Goal: Navigation & Orientation: Find specific page/section

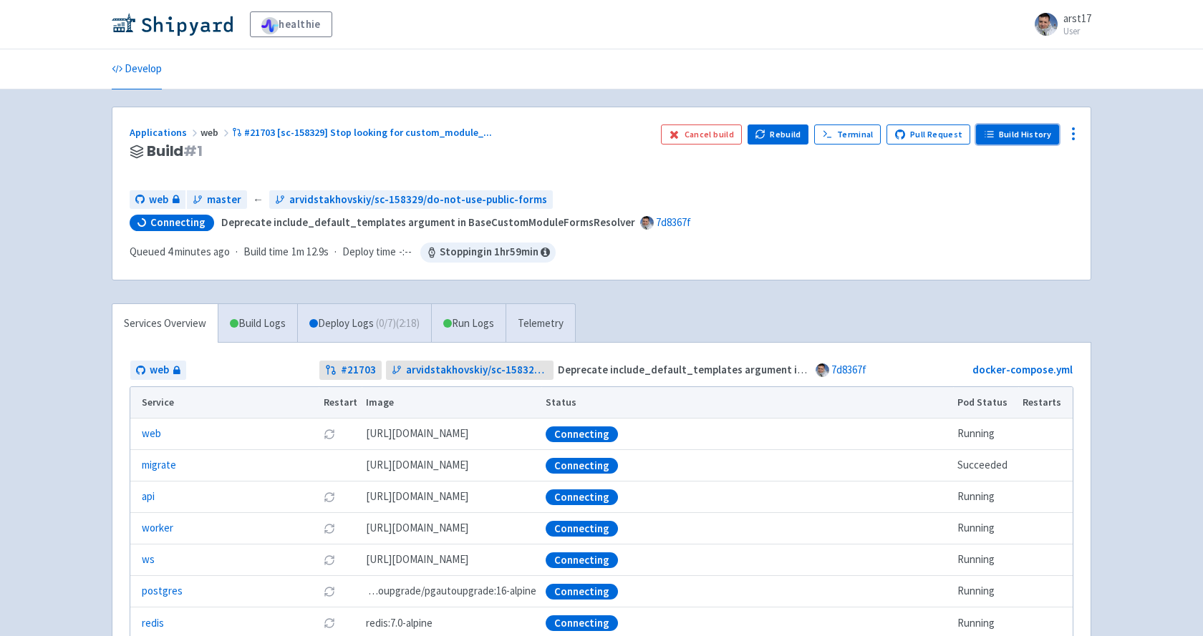
click at [1035, 134] on link "Build History" at bounding box center [1017, 135] width 83 height 20
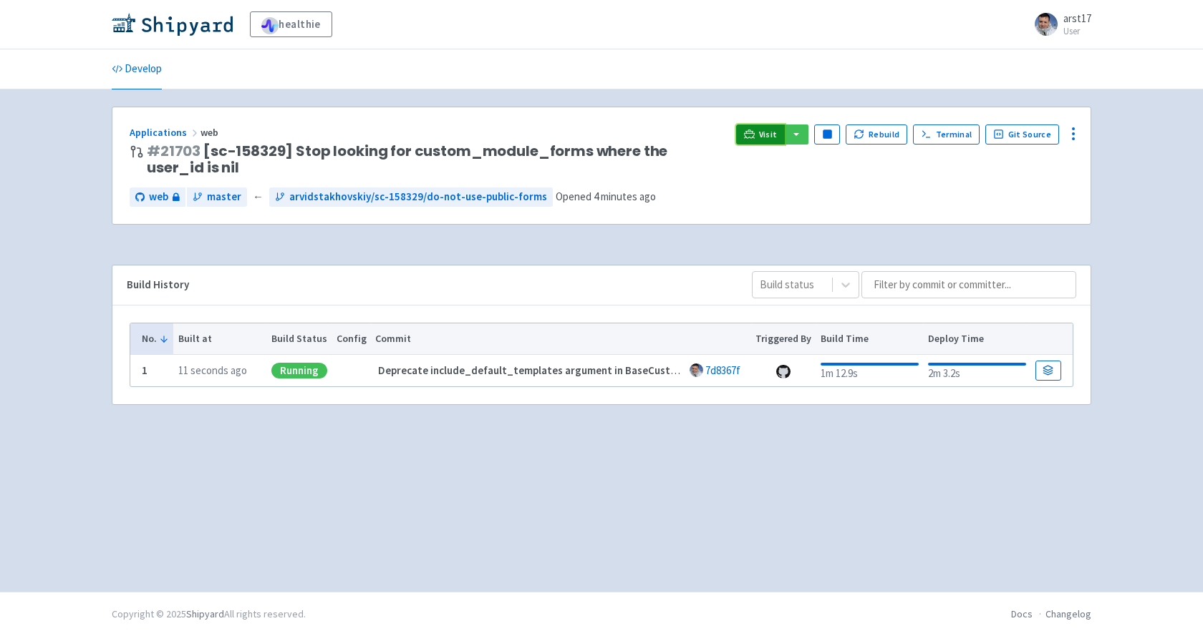
click at [777, 134] on span "Visit" at bounding box center [768, 134] width 19 height 11
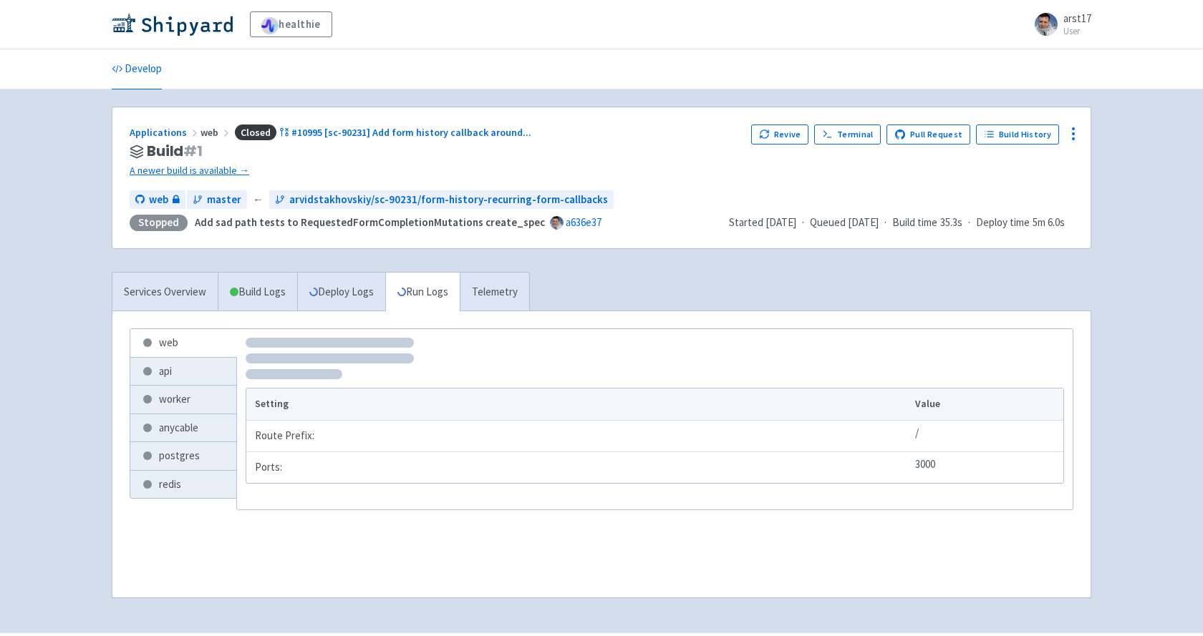
click at [204, 41] on div "healthie arst17 User Profile Sign out" at bounding box center [601, 24] width 1203 height 49
click at [203, 19] on img at bounding box center [172, 24] width 121 height 23
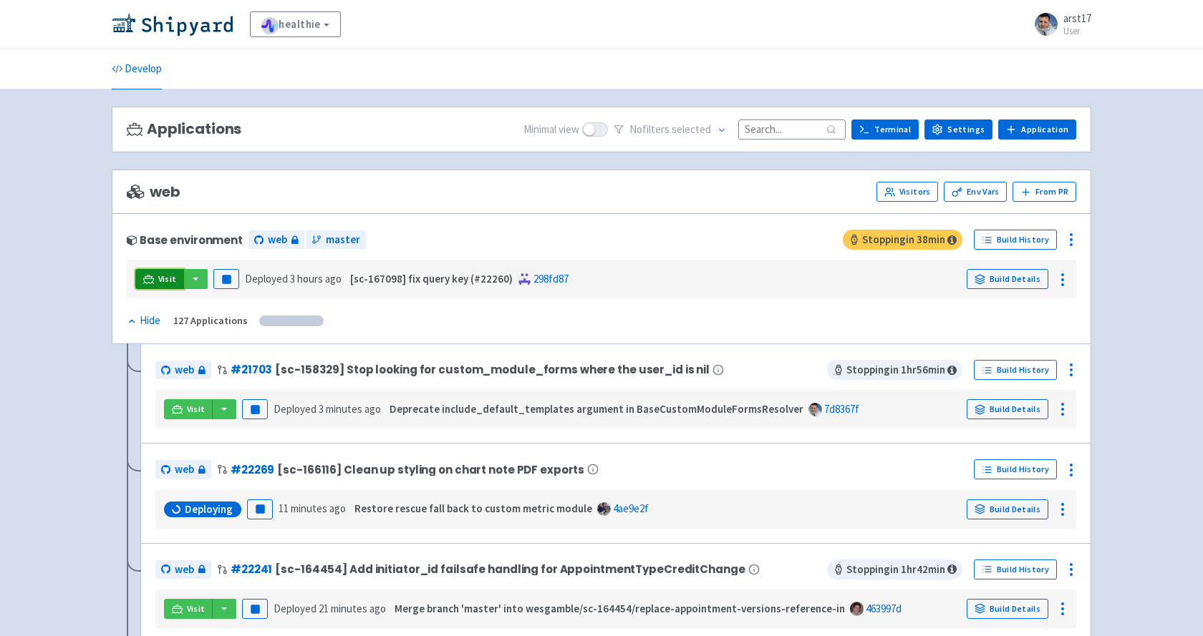
click at [150, 284] on icon at bounding box center [147, 282] width 11 height 1
